Goal: Task Accomplishment & Management: Use online tool/utility

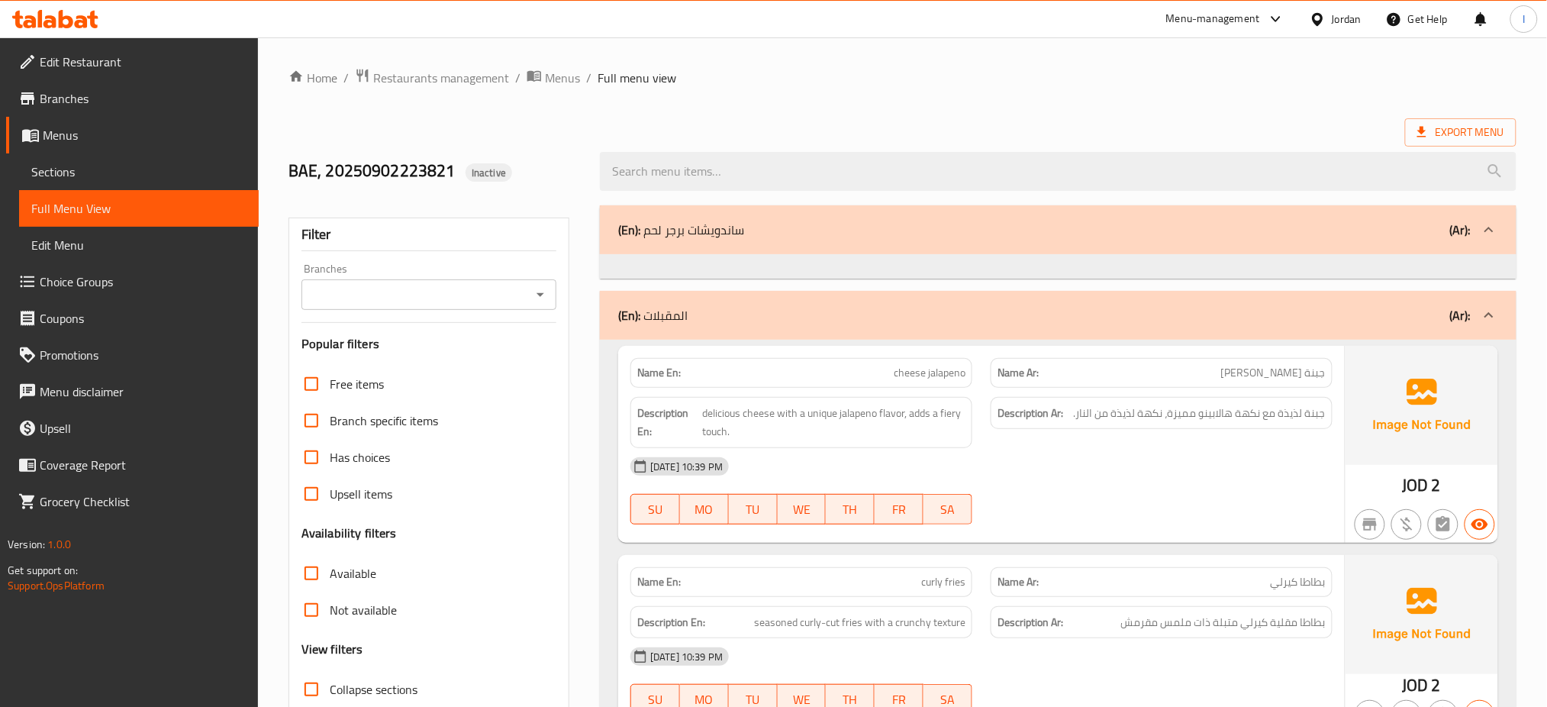
click at [1351, 24] on div "Jordan" at bounding box center [1347, 19] width 30 height 17
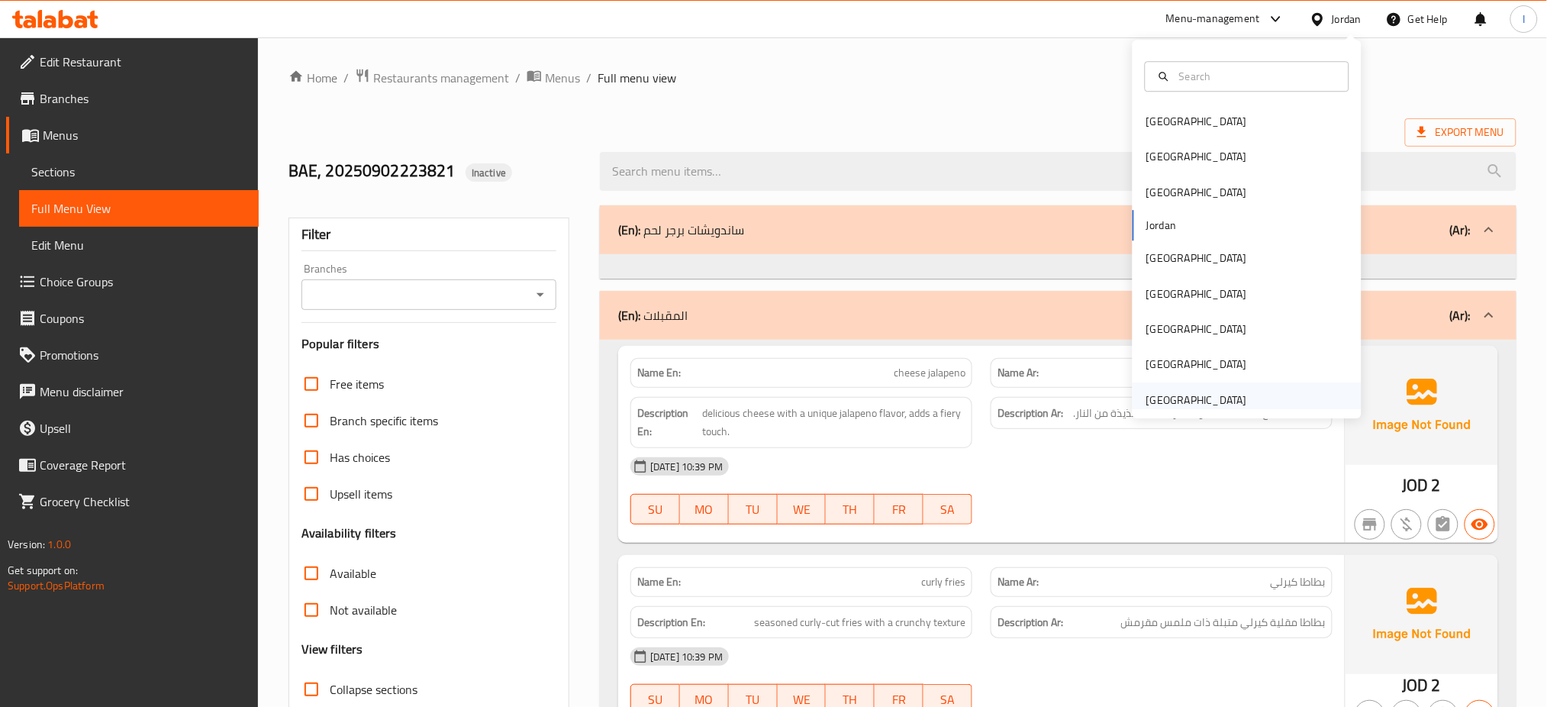
click at [1175, 395] on div "[GEOGRAPHIC_DATA]" at bounding box center [1196, 400] width 101 height 17
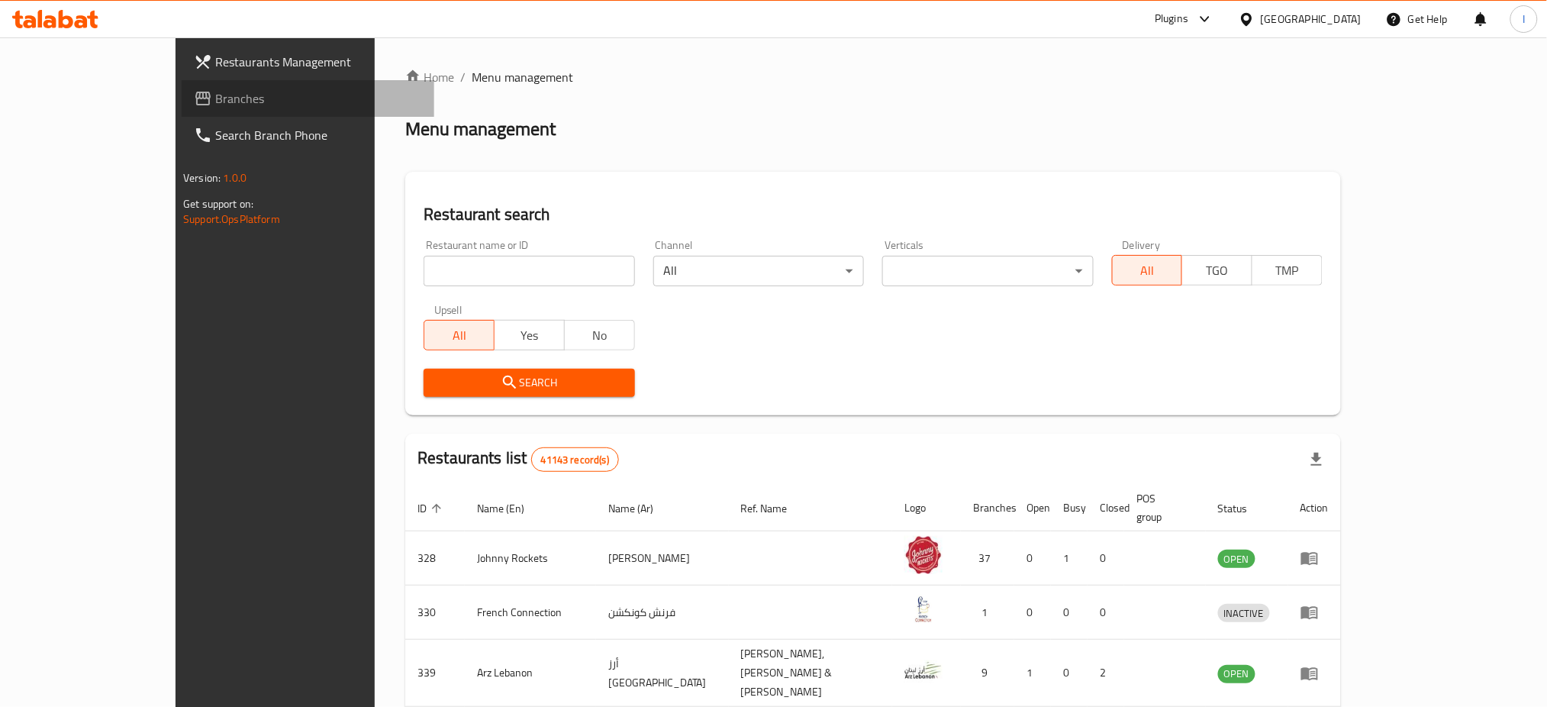
click at [182, 84] on link "Branches" at bounding box center [308, 98] width 253 height 37
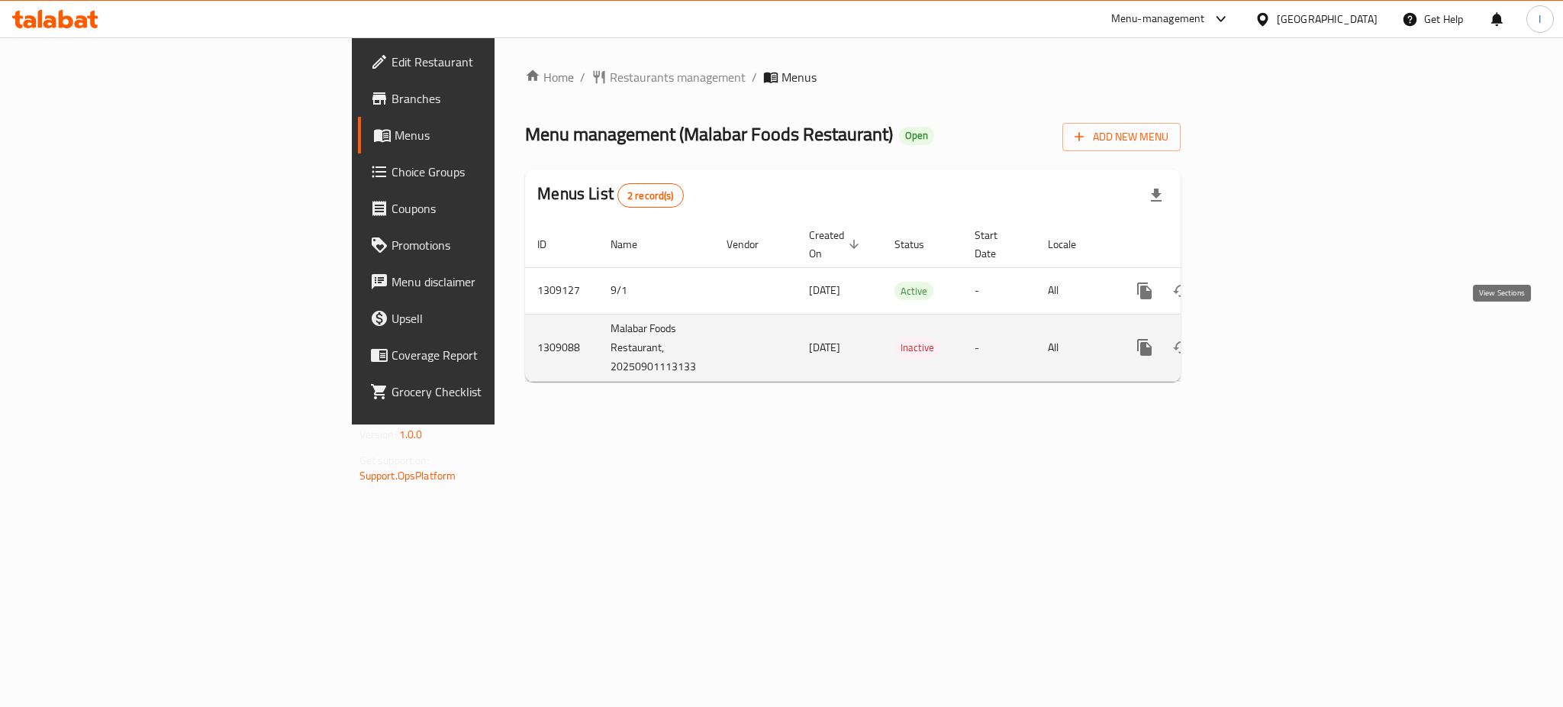
click at [1264, 338] on icon "enhanced table" at bounding box center [1255, 347] width 18 height 18
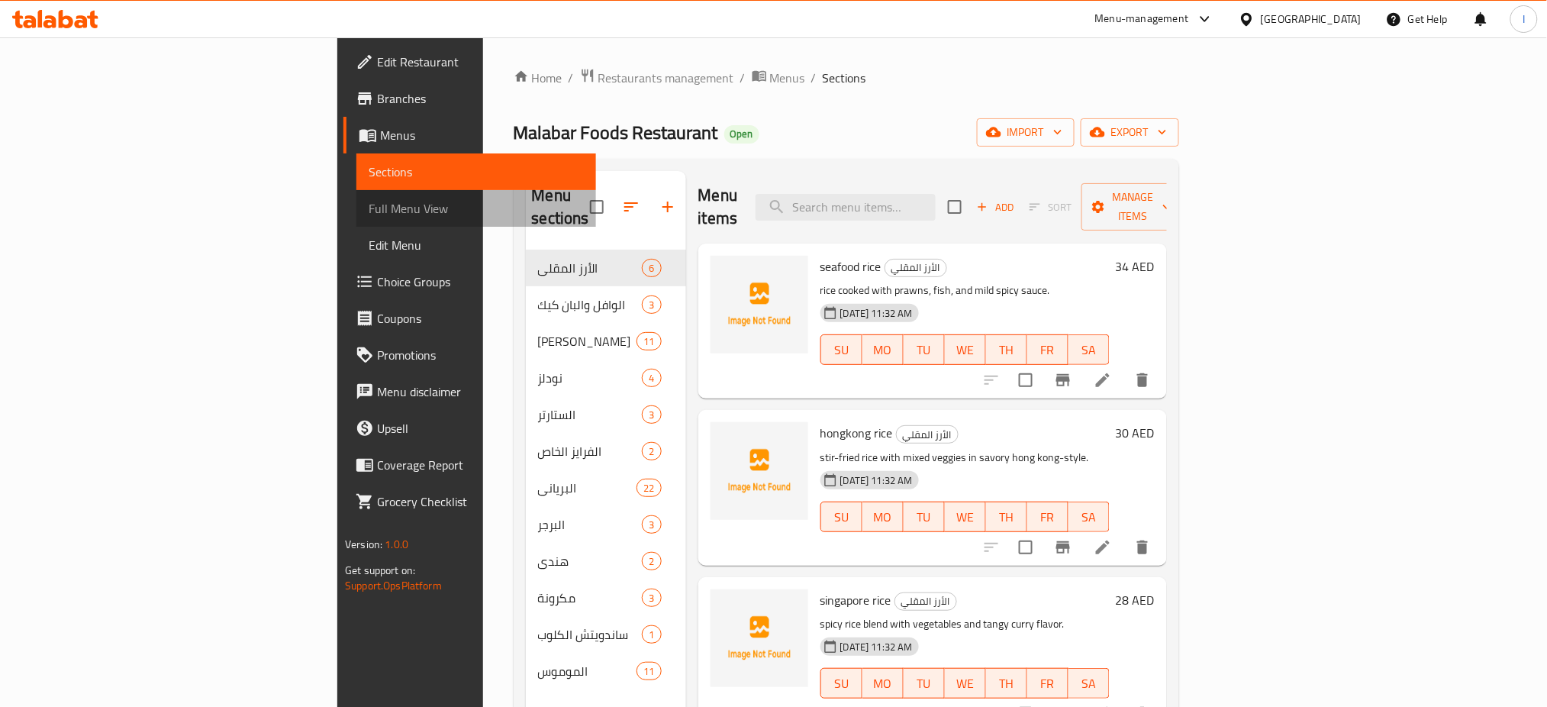
click at [369, 208] on span "Full Menu View" at bounding box center [476, 208] width 215 height 18
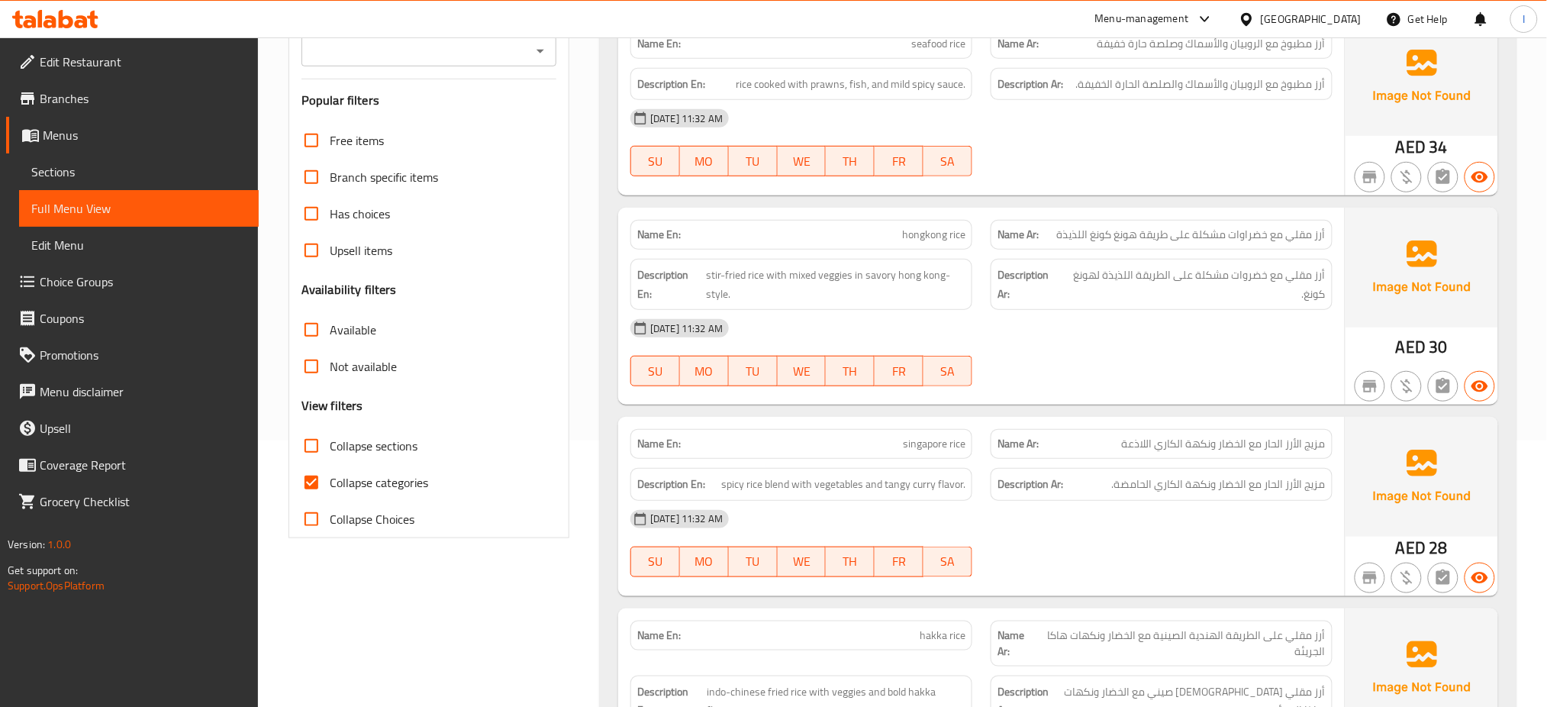
scroll to position [321, 0]
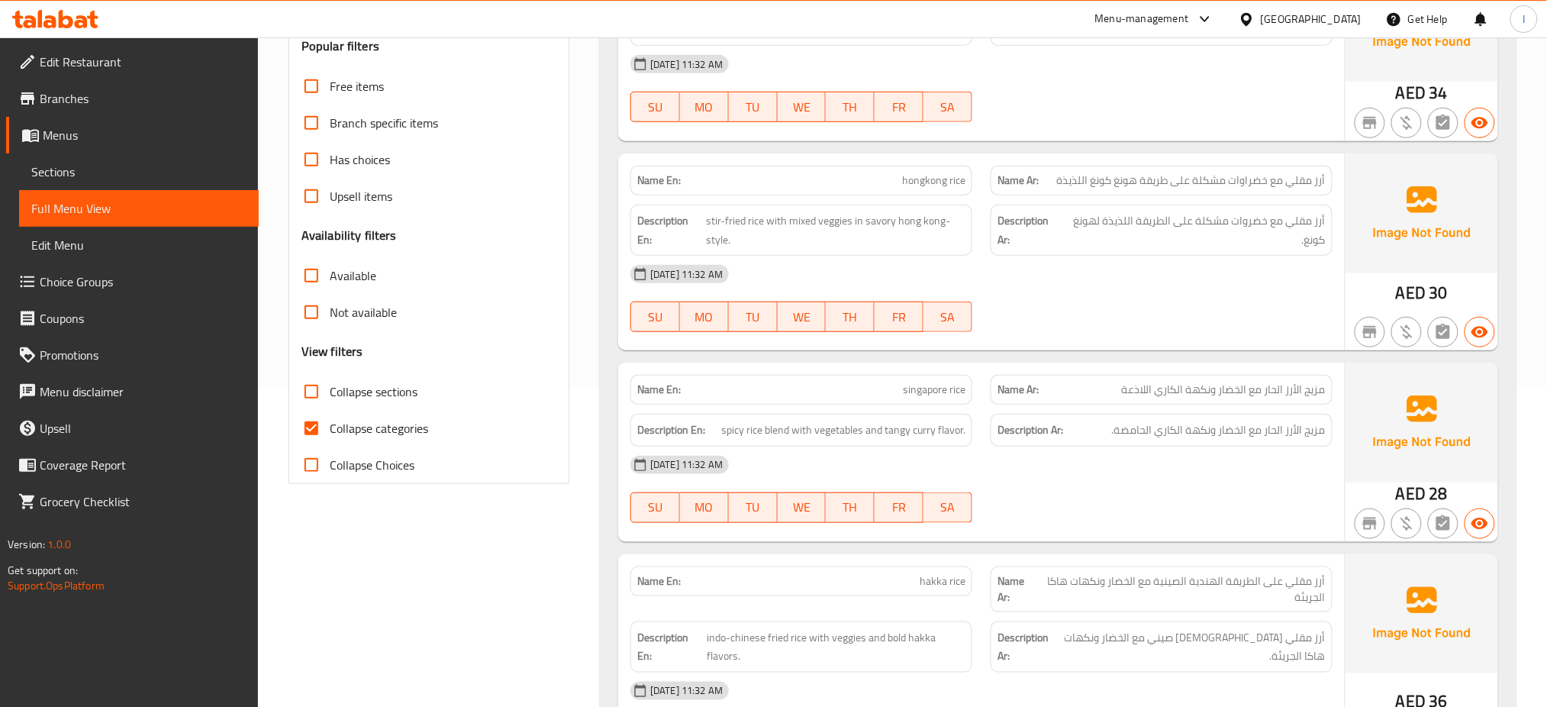
click at [335, 432] on span "Collapse categories" at bounding box center [379, 428] width 98 height 18
click at [330, 432] on input "Collapse categories" at bounding box center [311, 428] width 37 height 37
checkbox input "false"
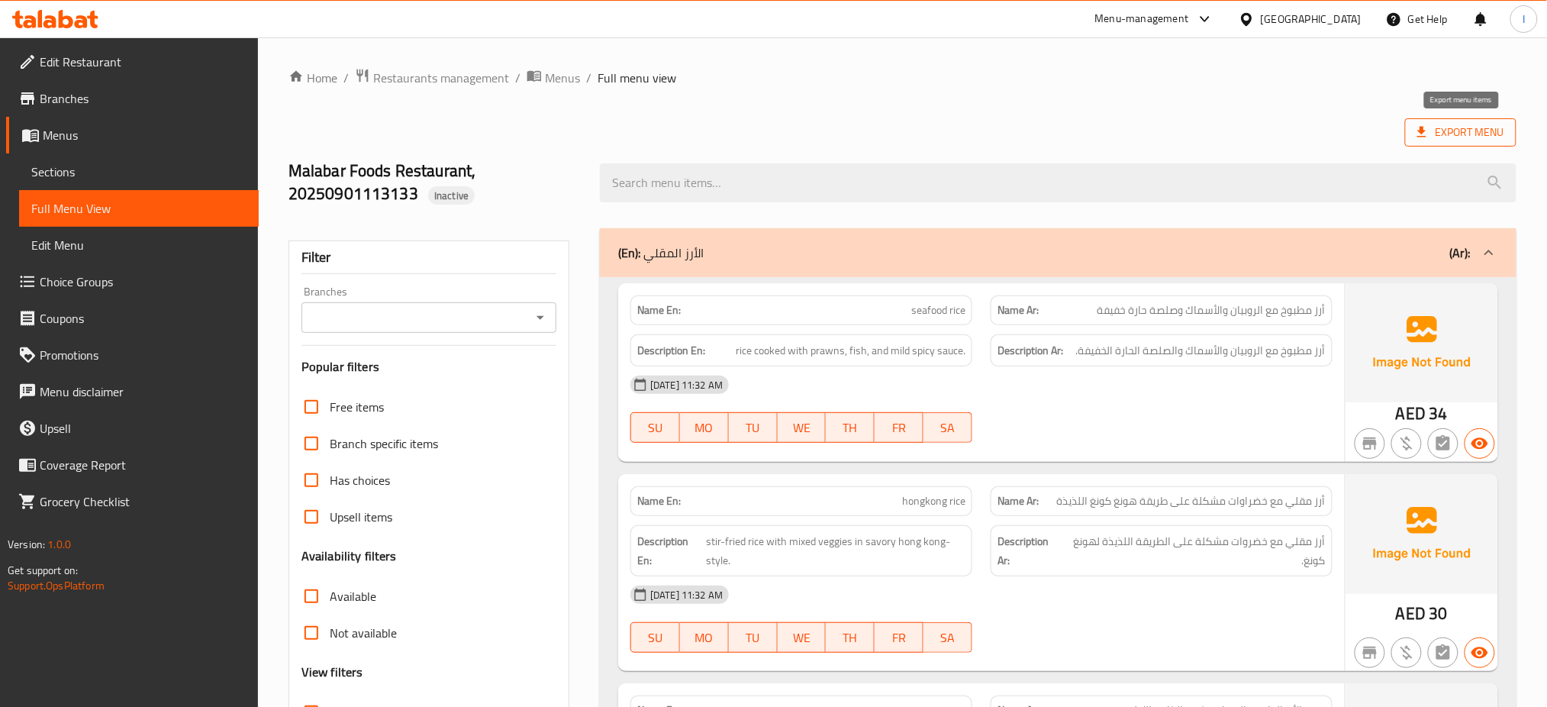
click at [1484, 134] on span "Export Menu" at bounding box center [1460, 132] width 87 height 19
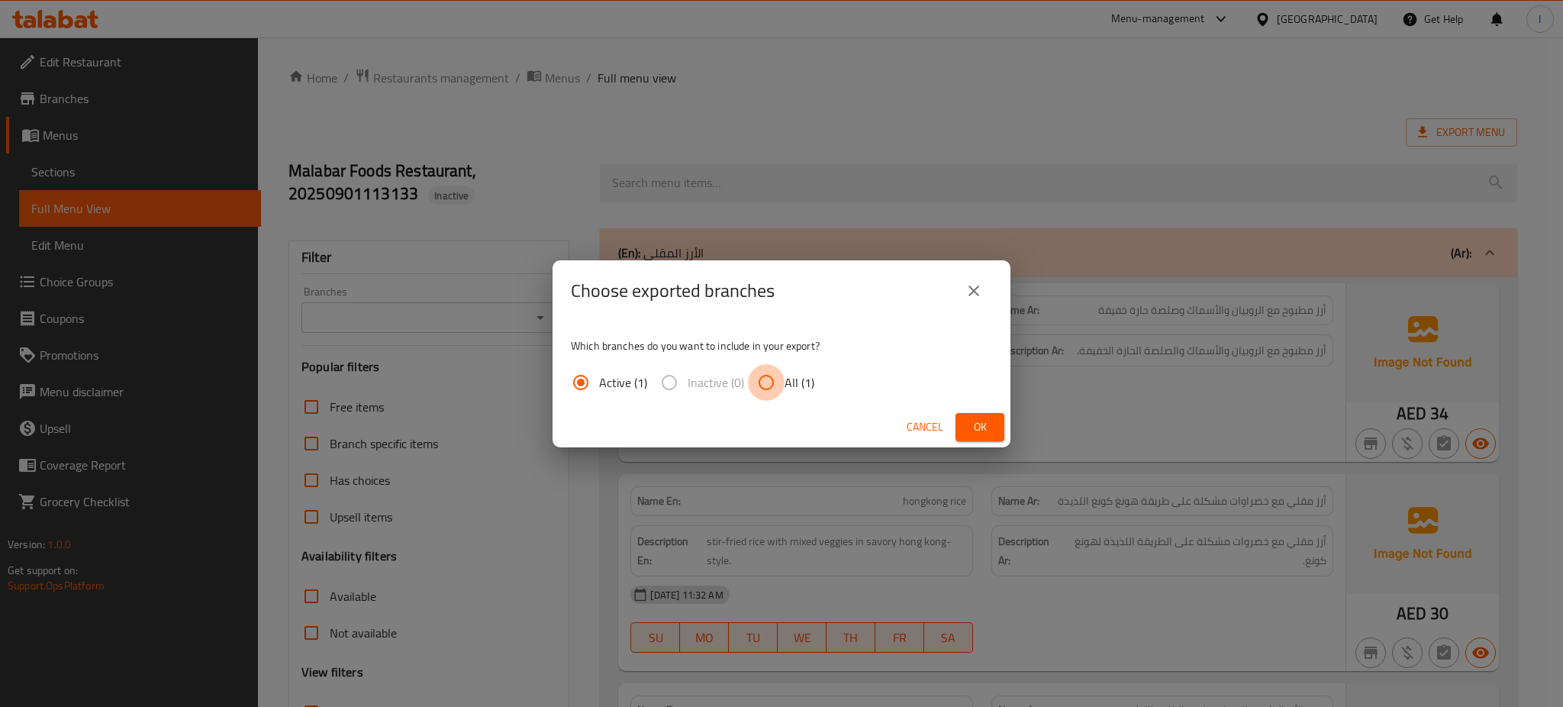
click at [771, 380] on input "All (1)" at bounding box center [766, 382] width 37 height 37
radio input "true"
click at [987, 421] on span "Ok" at bounding box center [980, 426] width 24 height 19
